Goal: Task Accomplishment & Management: Manage account settings

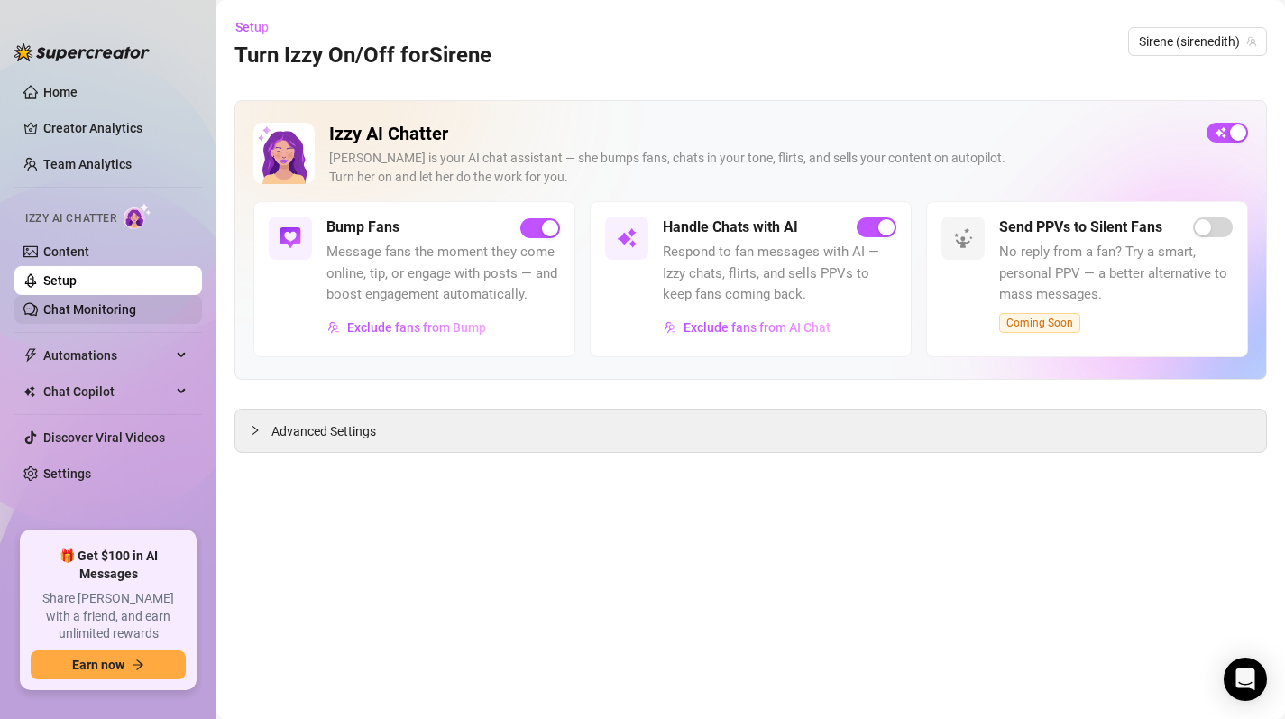
click at [87, 307] on link "Chat Monitoring" at bounding box center [89, 309] width 93 height 14
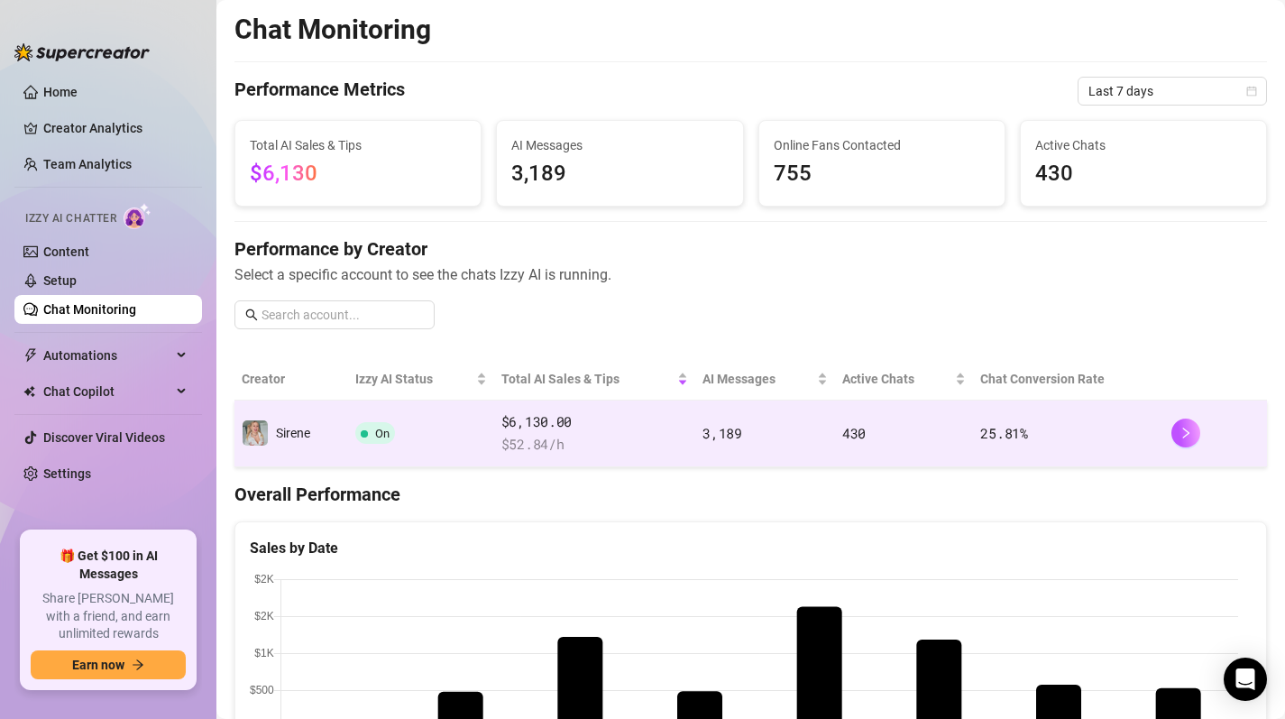
click at [630, 440] on span "$ 52.84 /h" at bounding box center [594, 445] width 187 height 22
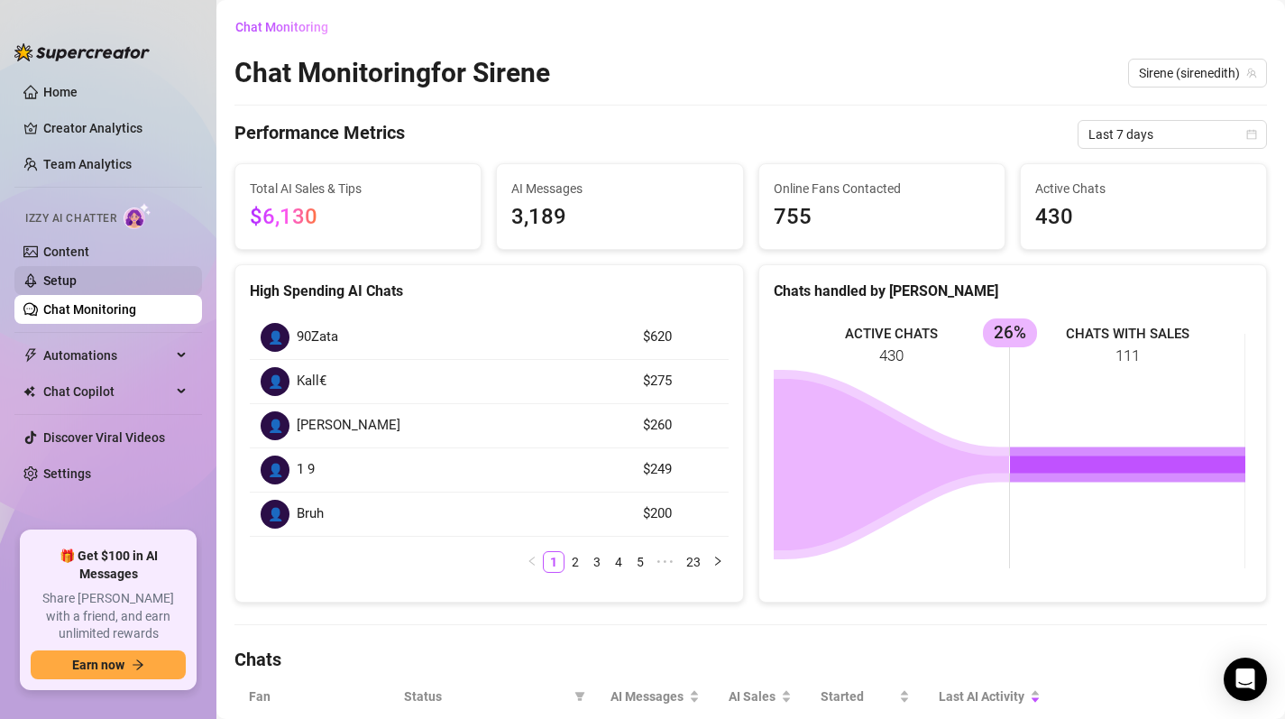
click at [46, 281] on link "Setup" at bounding box center [59, 280] width 33 height 14
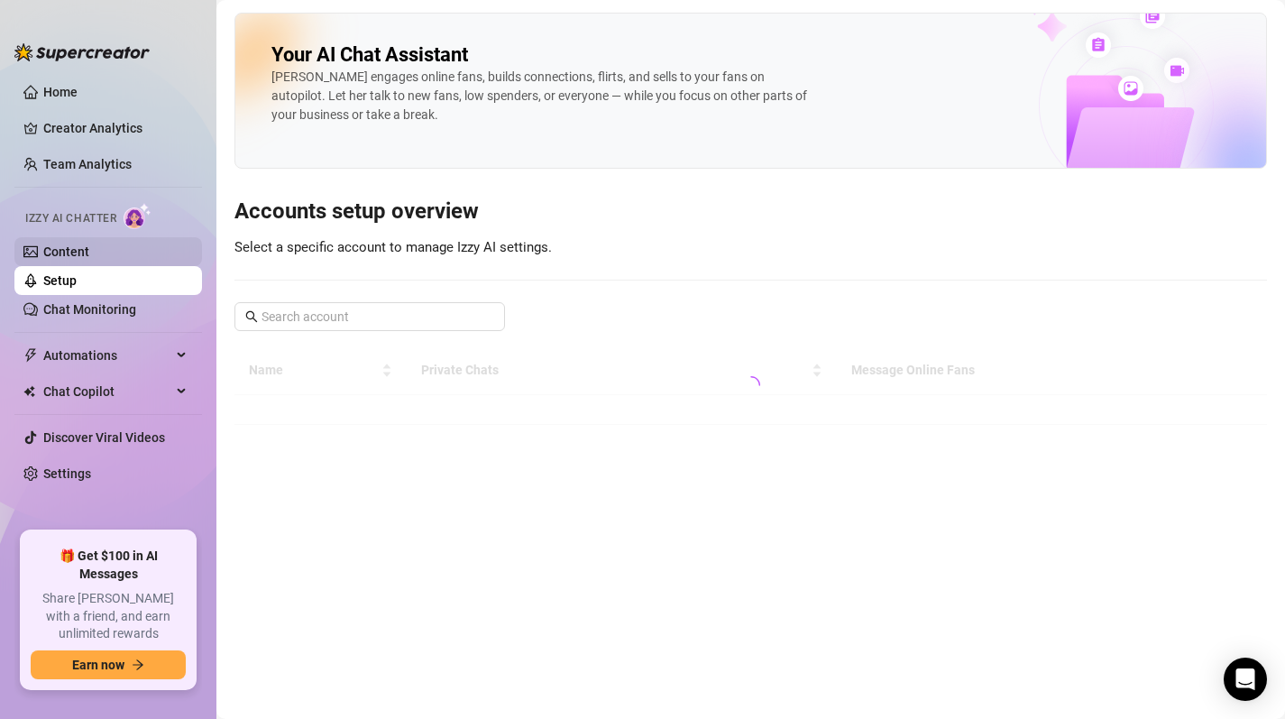
click at [89, 252] on link "Content" at bounding box center [66, 251] width 46 height 14
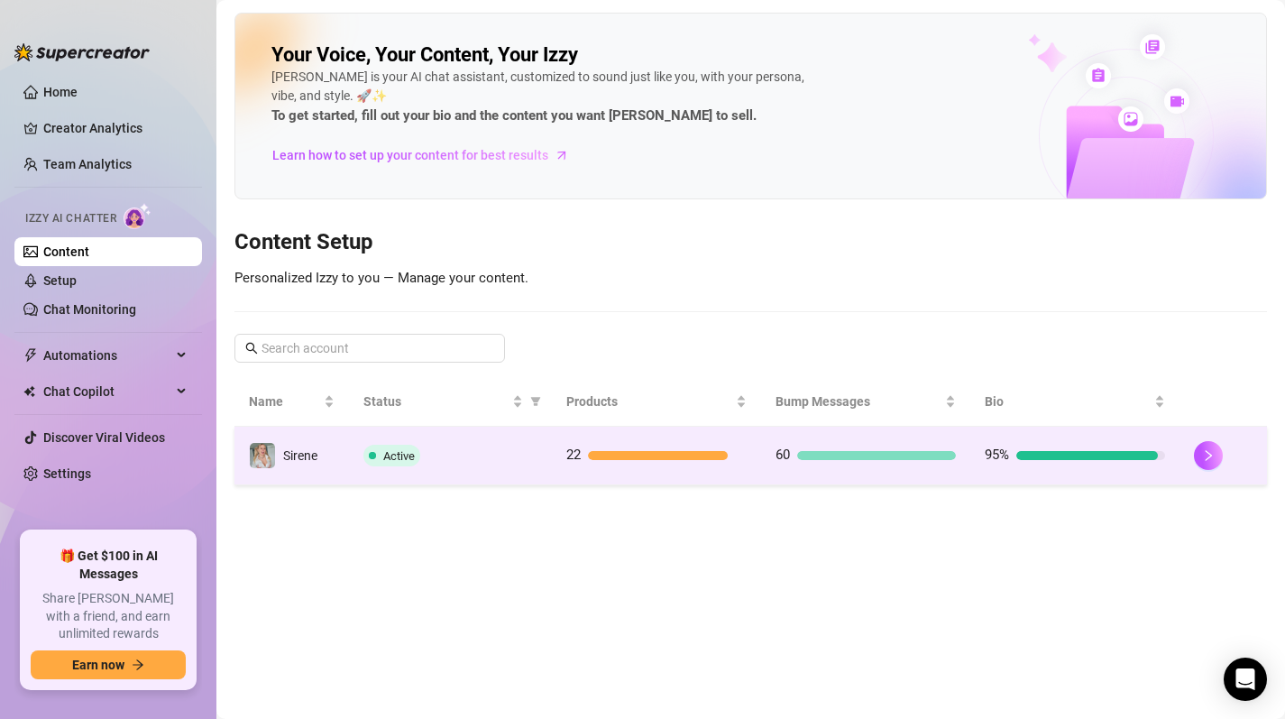
click at [770, 470] on td "60" at bounding box center [865, 455] width 209 height 59
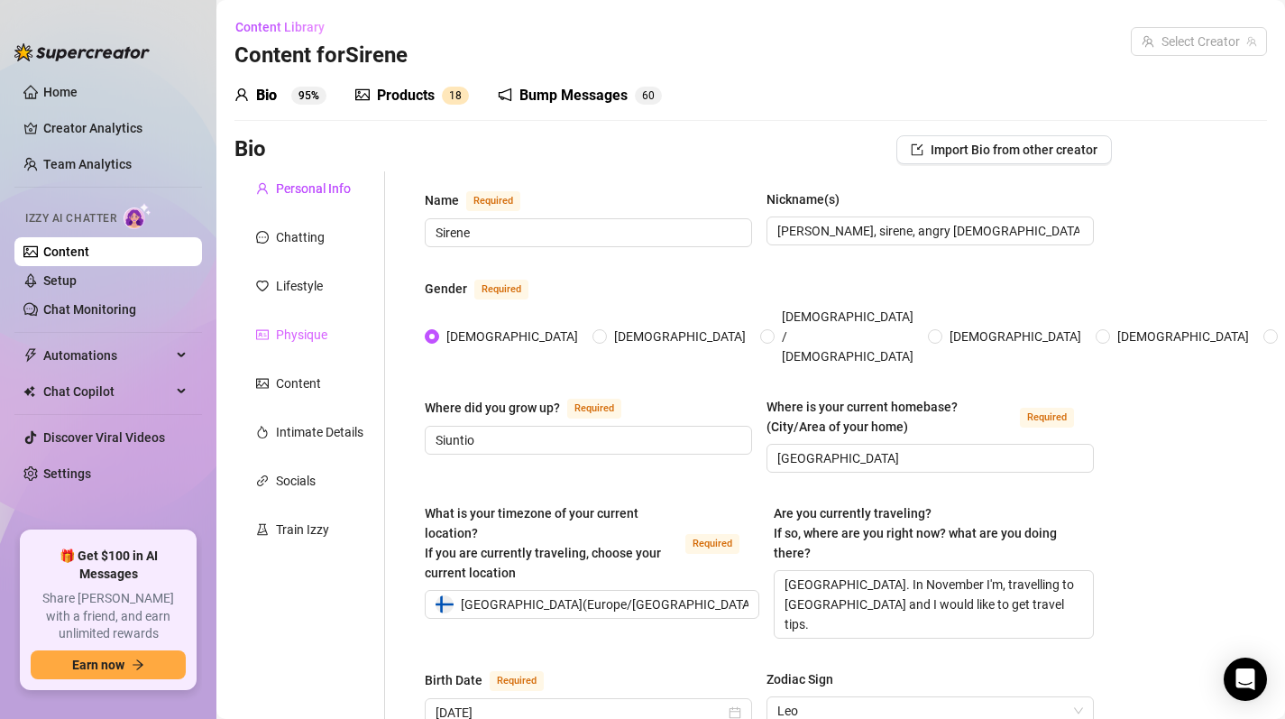
radio input "true"
click at [327, 426] on div "Intimate Details" at bounding box center [319, 432] width 87 height 20
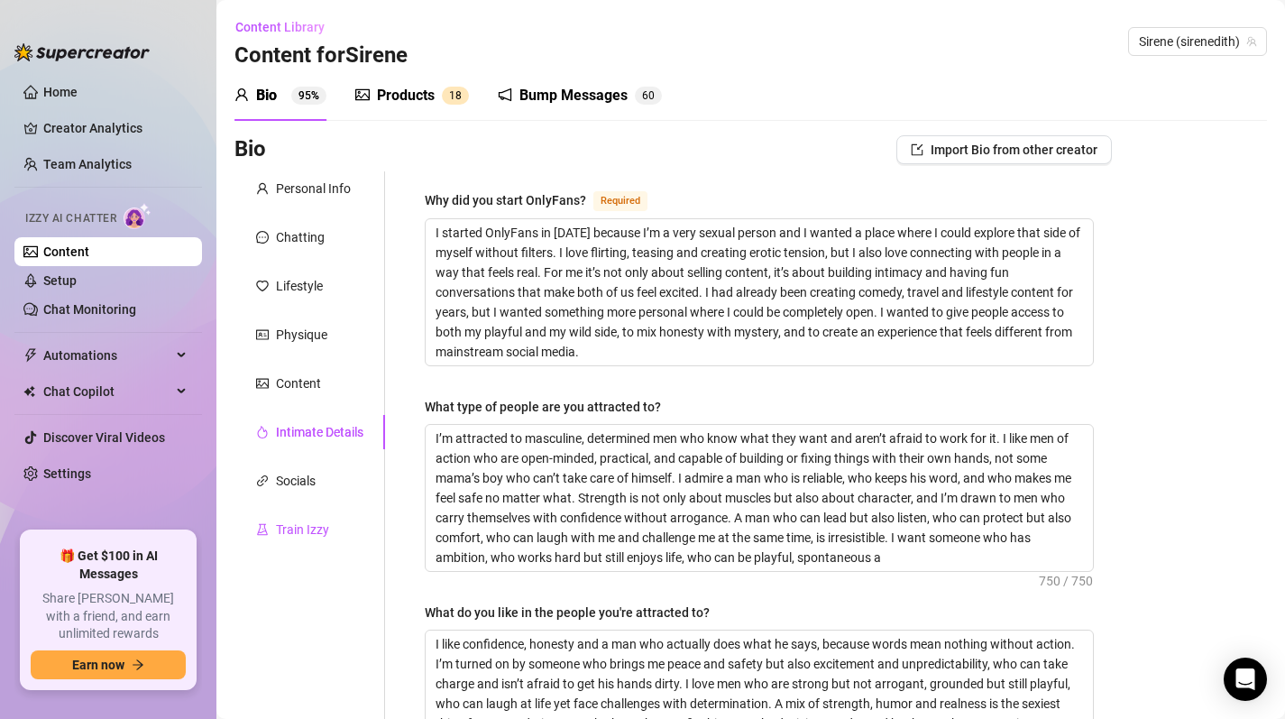
click at [297, 536] on div "Train Izzy" at bounding box center [302, 529] width 53 height 20
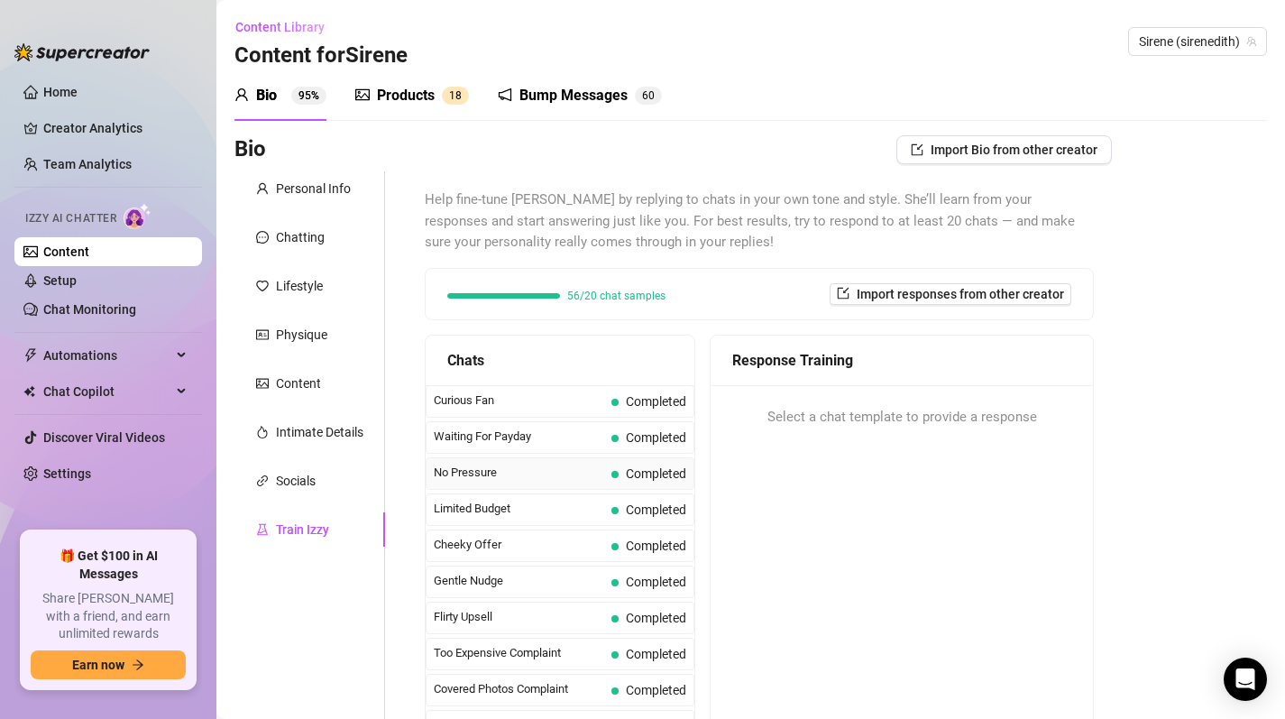
scroll to position [30, 0]
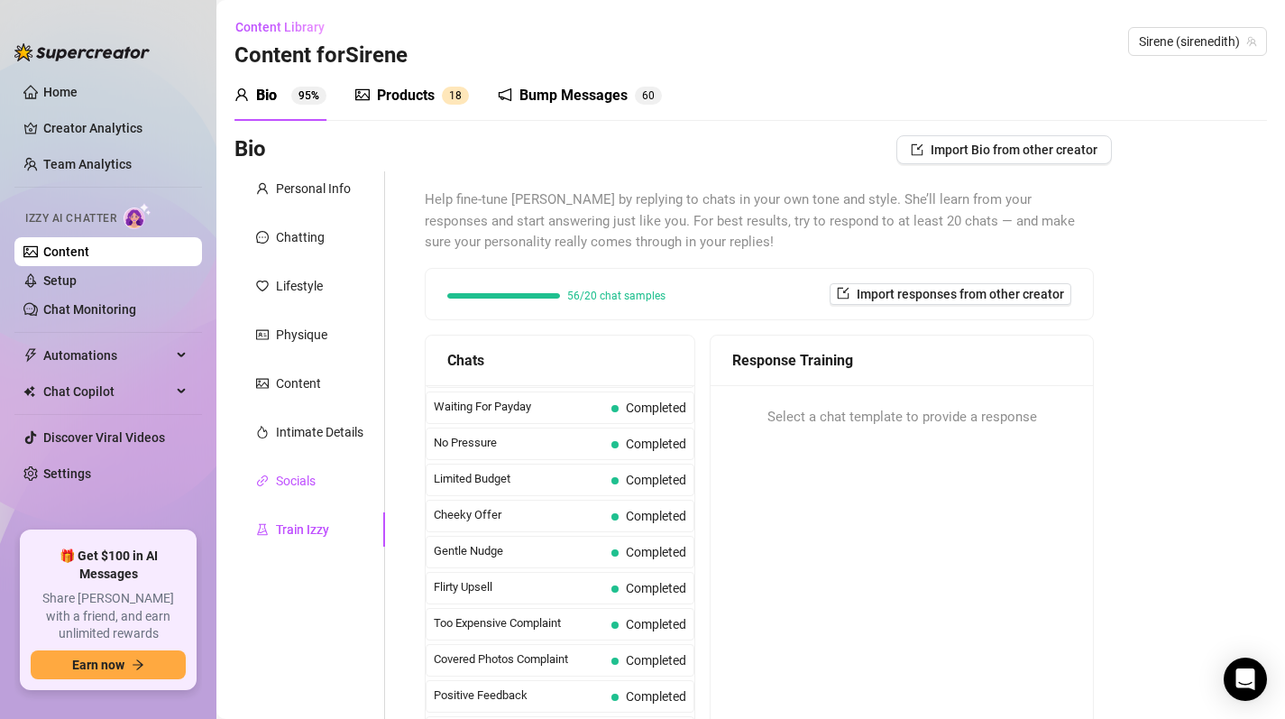
click at [307, 490] on div "Socials" at bounding box center [296, 481] width 40 height 20
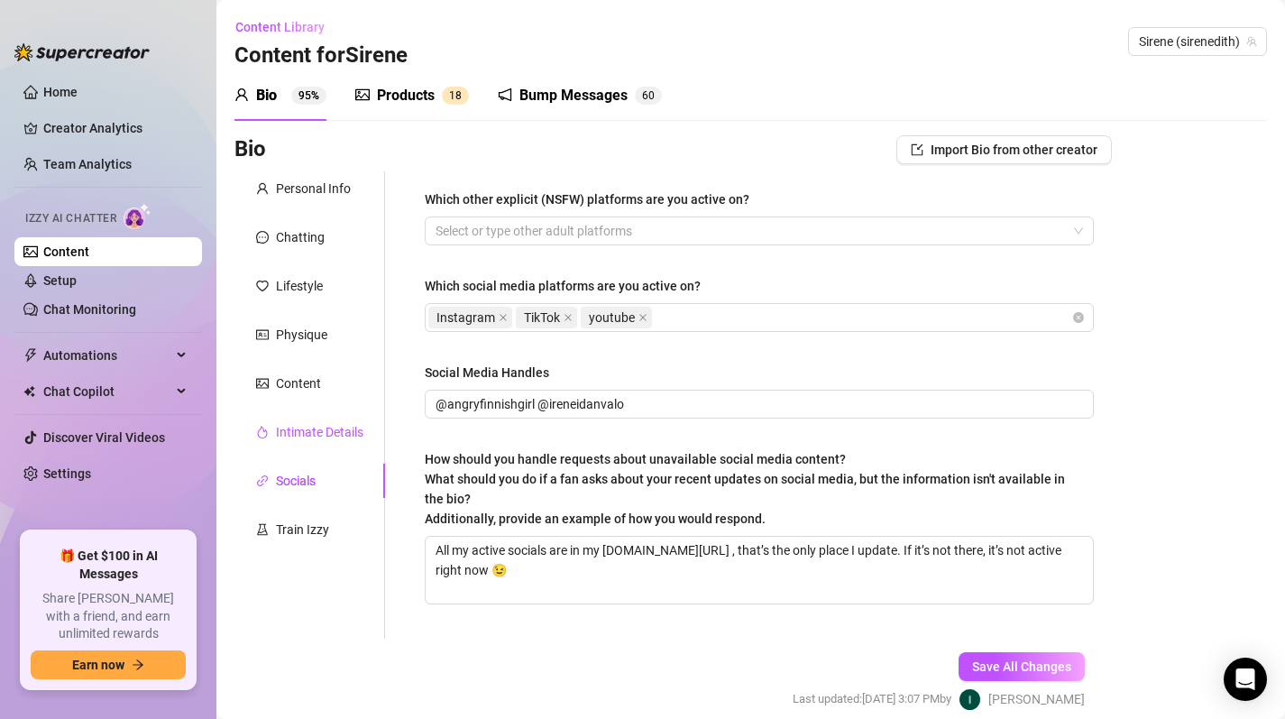
click at [298, 430] on div "Intimate Details" at bounding box center [319, 432] width 87 height 20
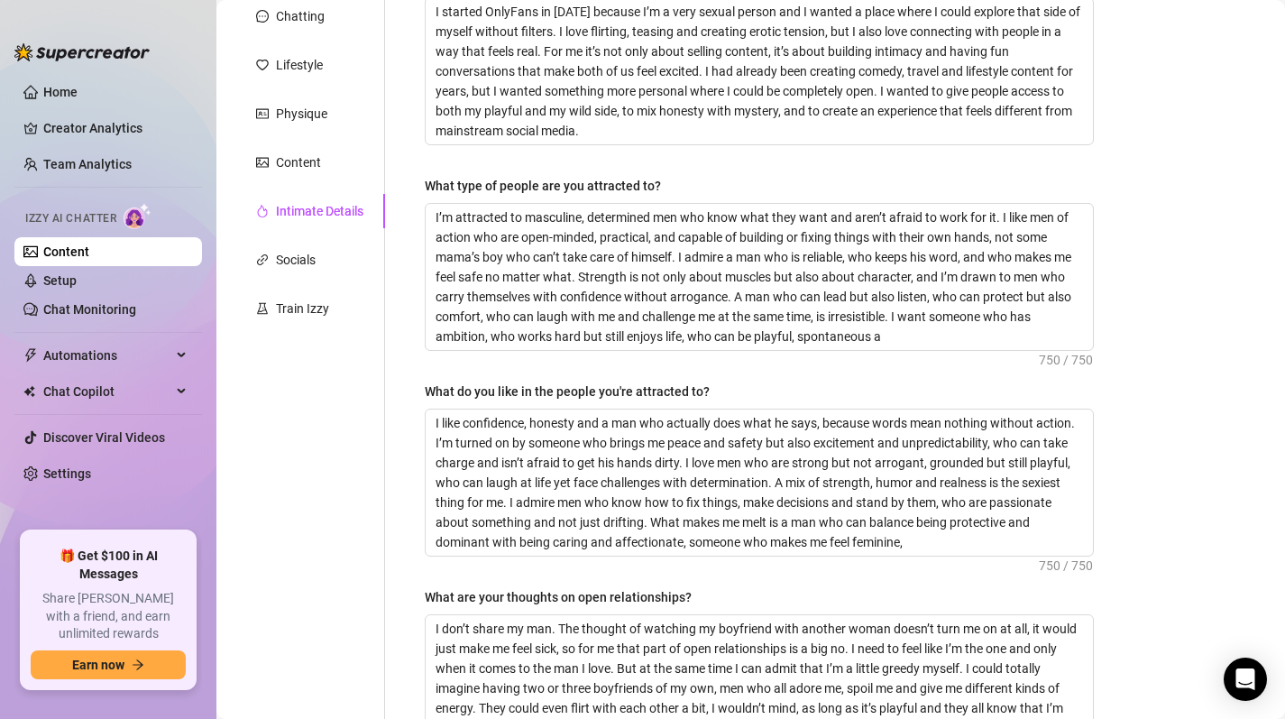
scroll to position [200, 0]
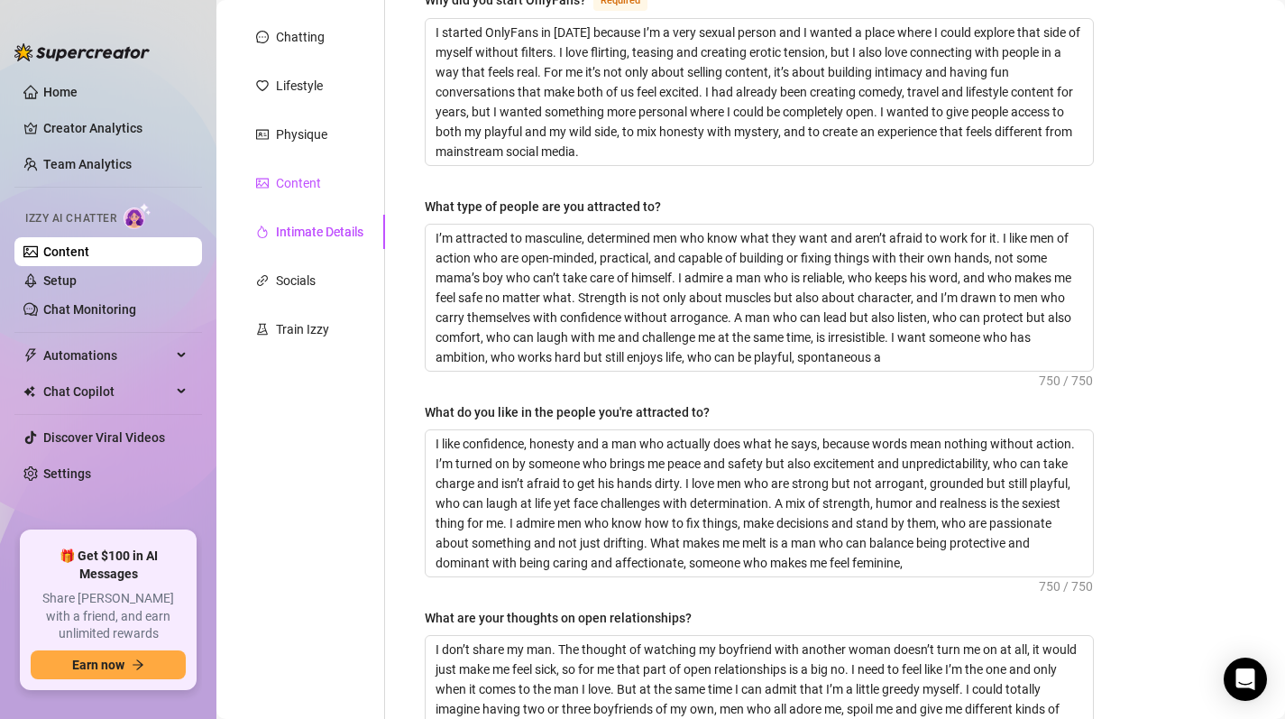
click at [293, 184] on div "Content" at bounding box center [298, 183] width 45 height 20
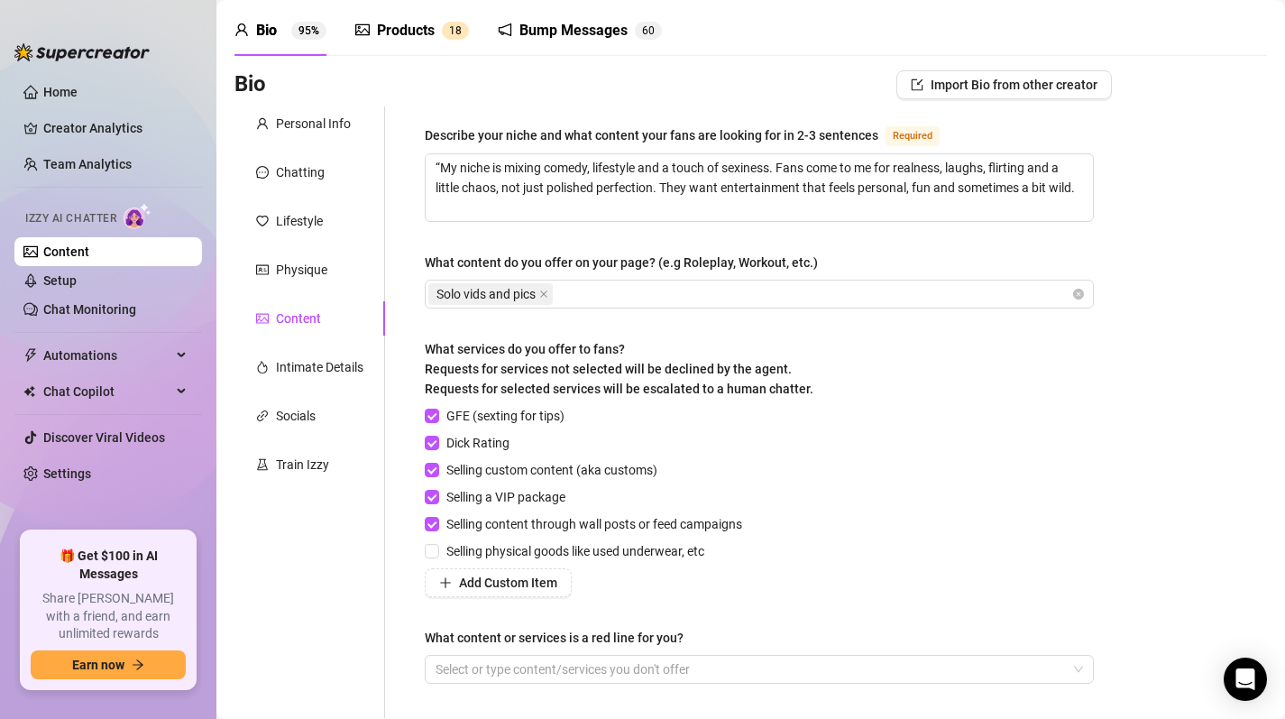
scroll to position [44, 0]
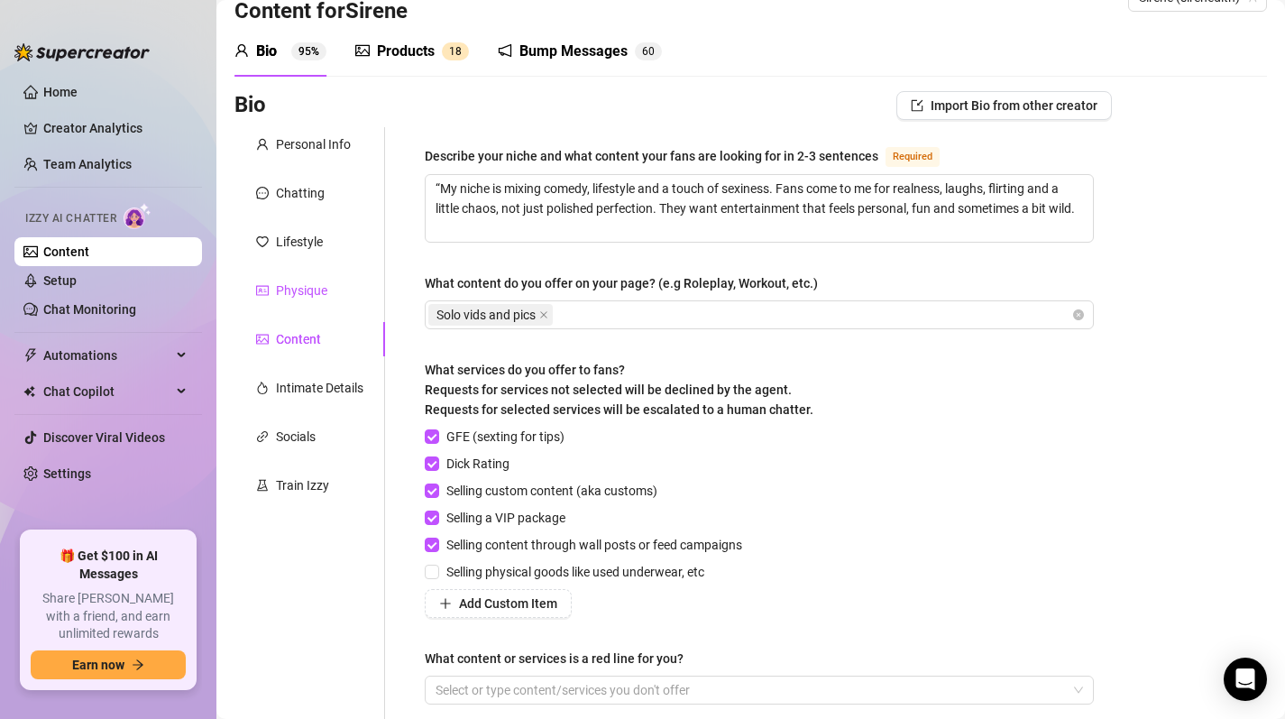
click at [319, 282] on div "Physique" at bounding box center [301, 290] width 51 height 20
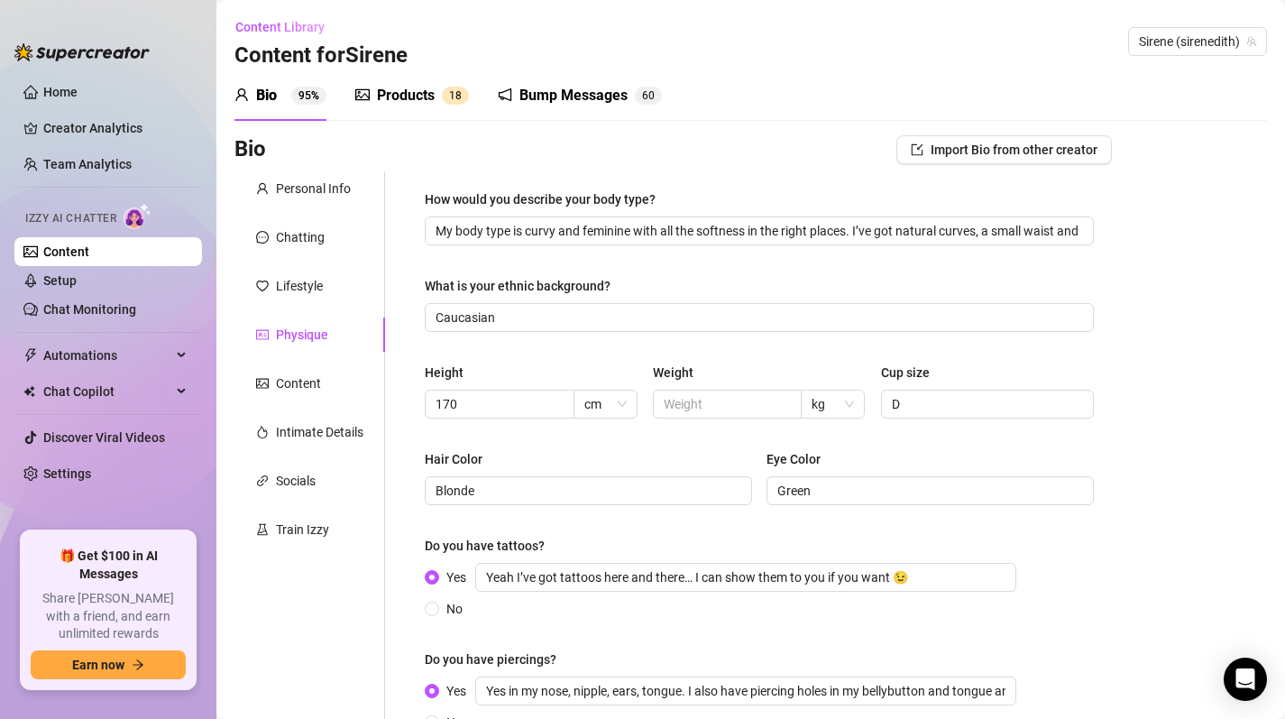
scroll to position [20, 0]
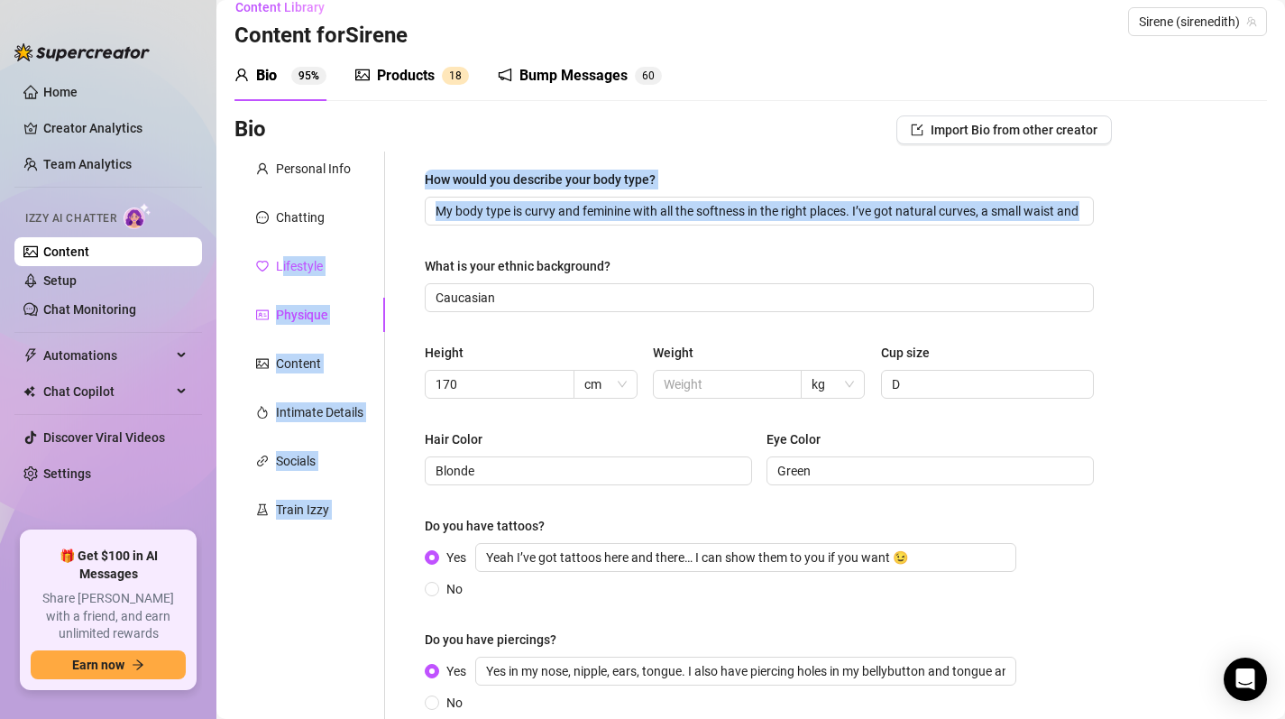
drag, startPoint x: 283, startPoint y: 263, endPoint x: 476, endPoint y: 238, distance: 194.6
click at [475, 238] on div "Personal Info Chatting Lifestyle Physique Content Intimate Details Socials Trai…" at bounding box center [672, 448] width 877 height 595
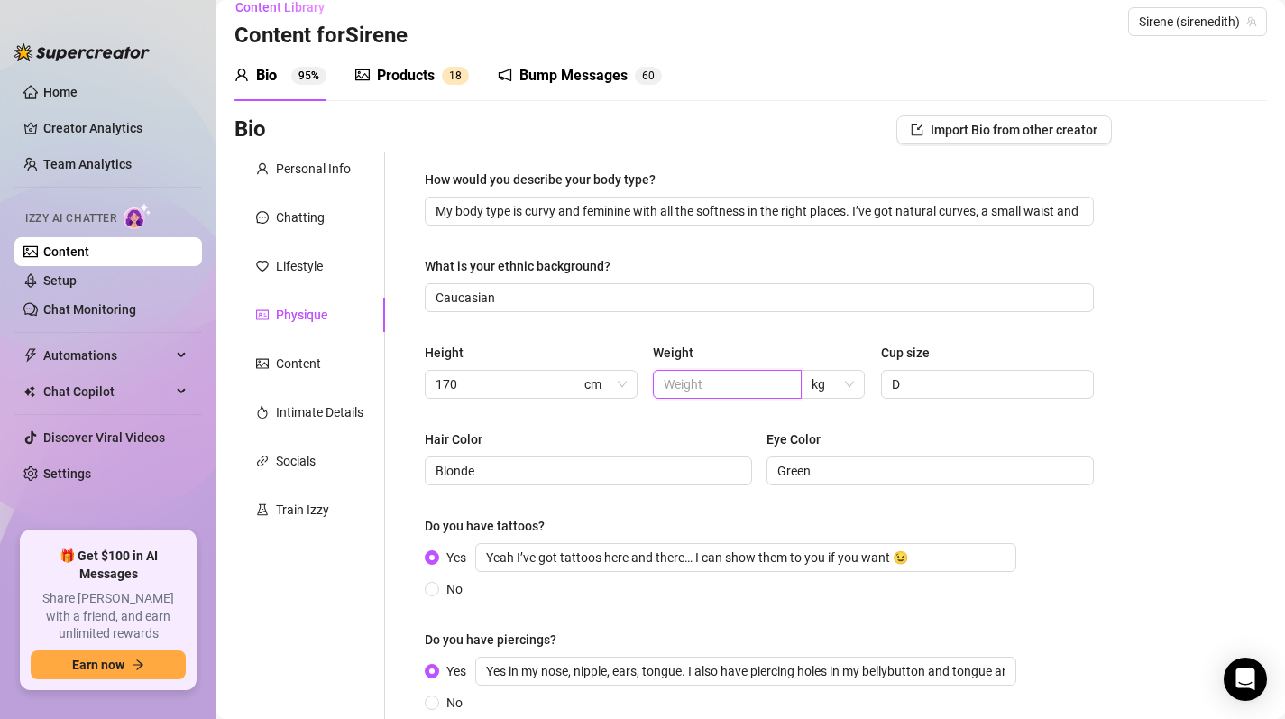
click at [754, 389] on input "text" at bounding box center [726, 384] width 124 height 20
type input "70"
click at [317, 271] on div "Lifestyle" at bounding box center [299, 266] width 47 height 20
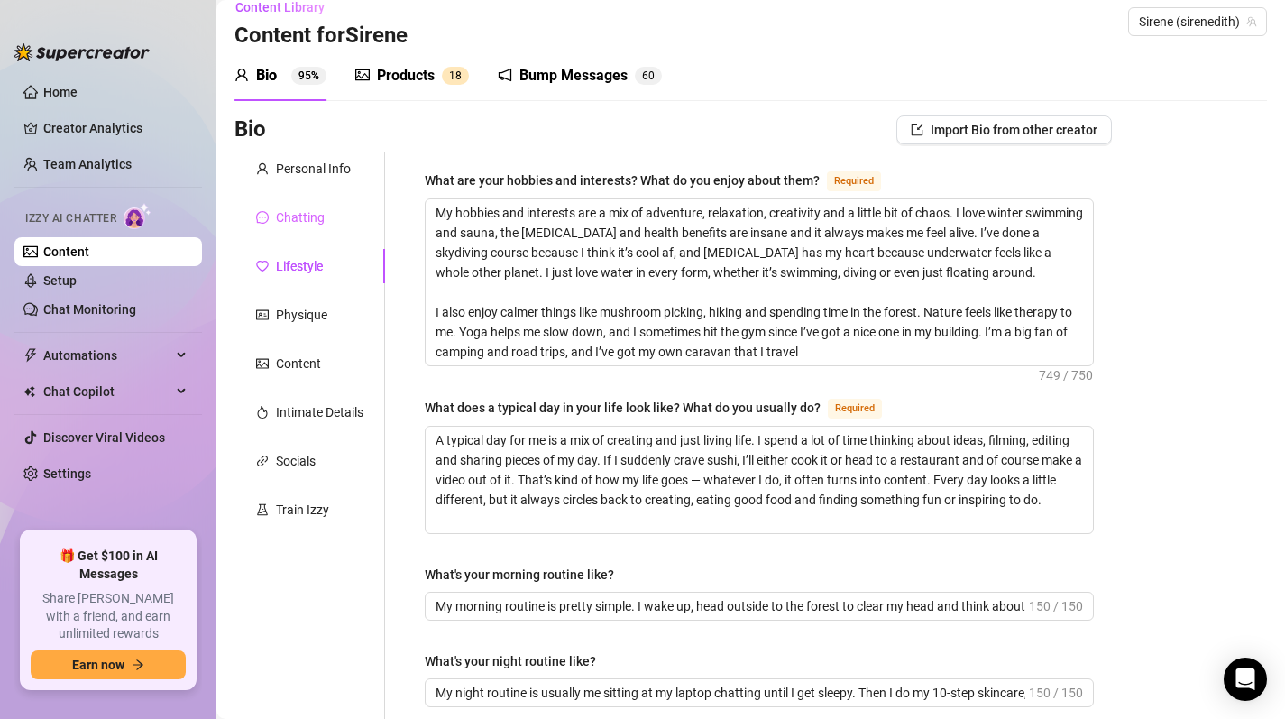
click at [282, 206] on div "Chatting" at bounding box center [309, 217] width 151 height 34
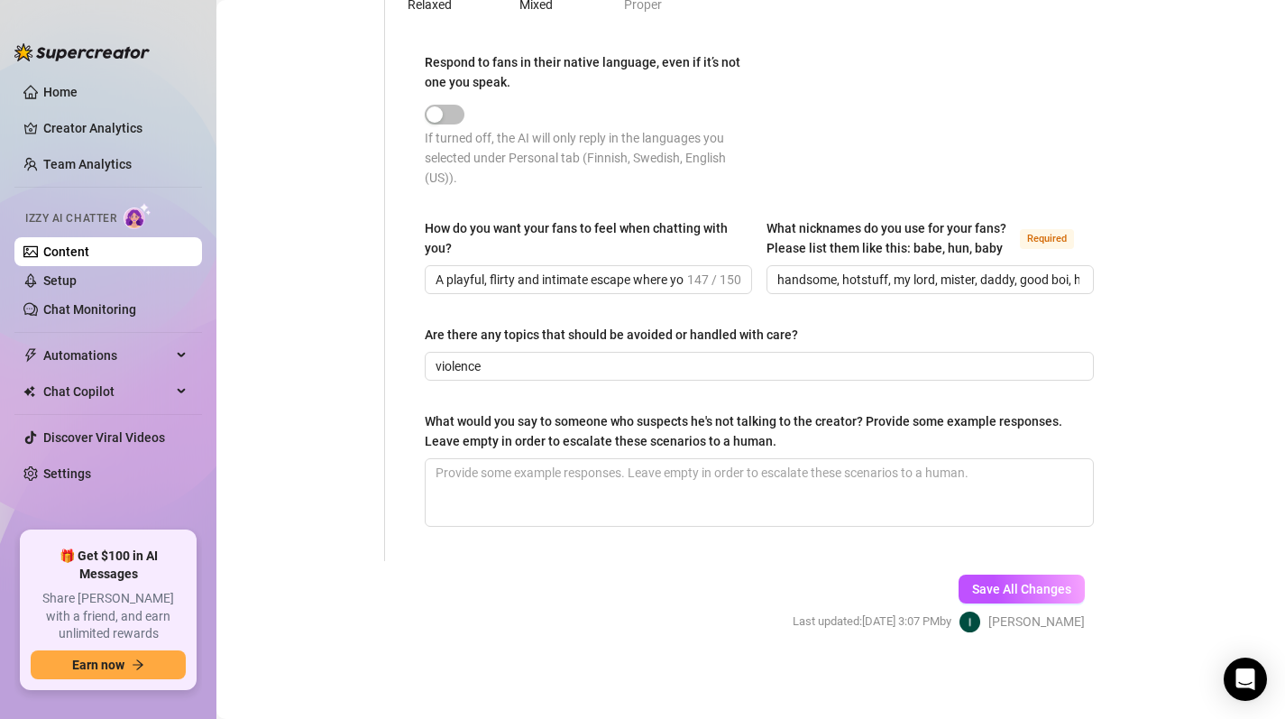
scroll to position [1071, 0]
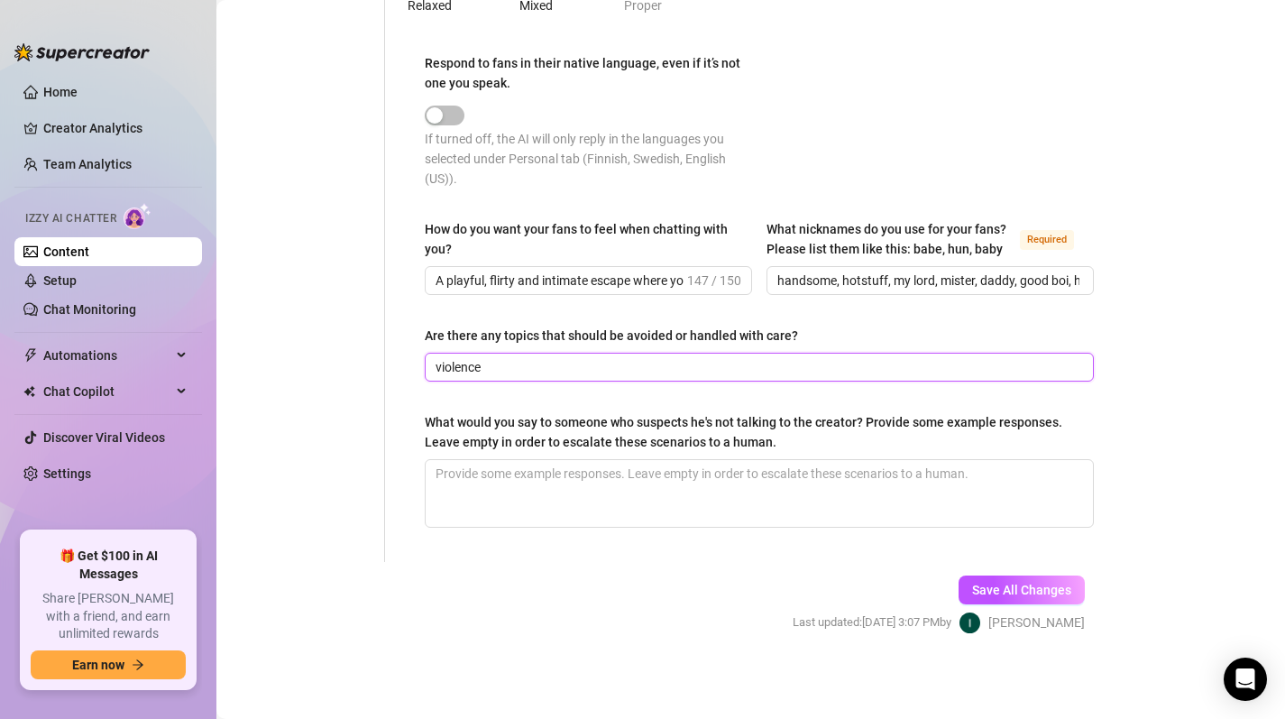
click at [526, 377] on input "violence" at bounding box center [757, 367] width 644 height 20
type input "violence, that ur stalking my socials"
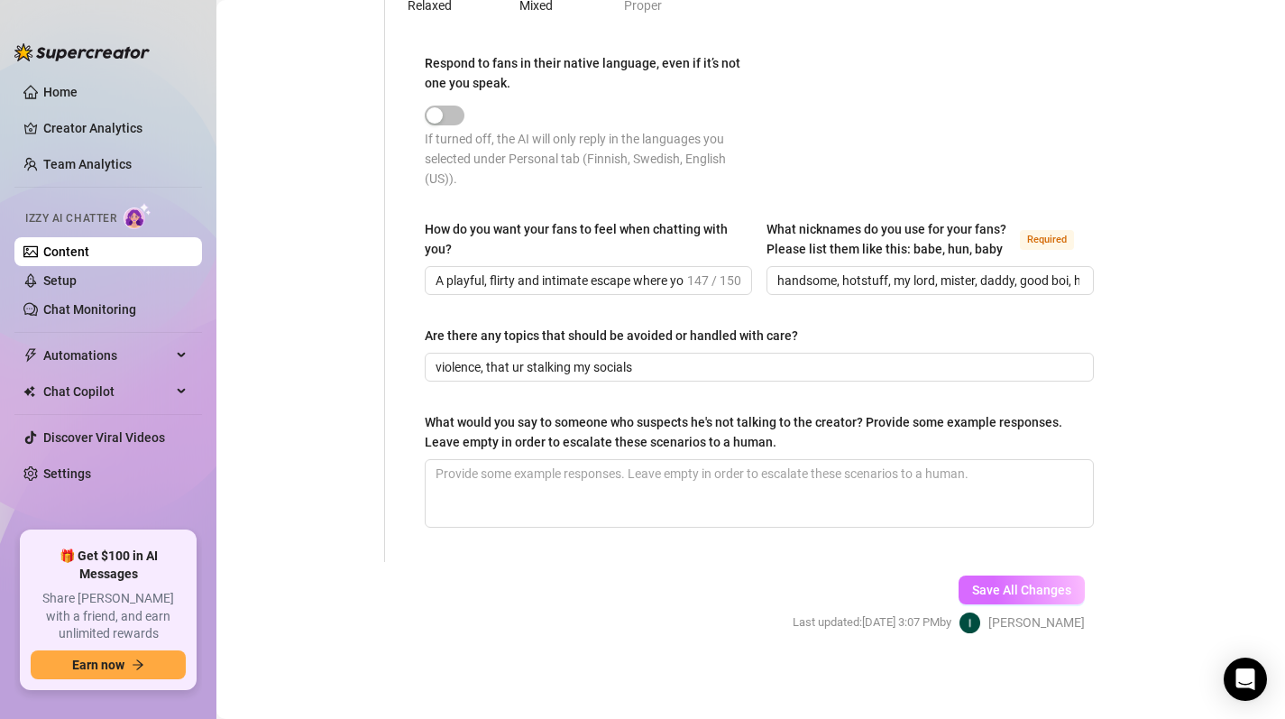
click at [993, 597] on span "Save All Changes" at bounding box center [1021, 589] width 99 height 14
click at [66, 471] on link "Settings" at bounding box center [67, 473] width 48 height 14
